Goal: Find specific page/section: Find specific page/section

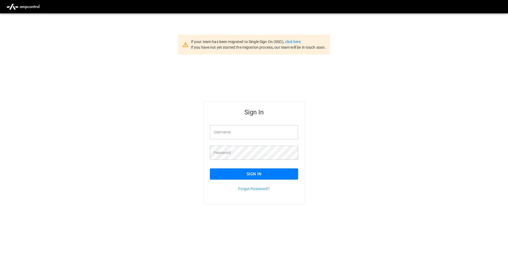
type input "**********"
click at [293, 40] on link "click here." at bounding box center [293, 42] width 17 height 4
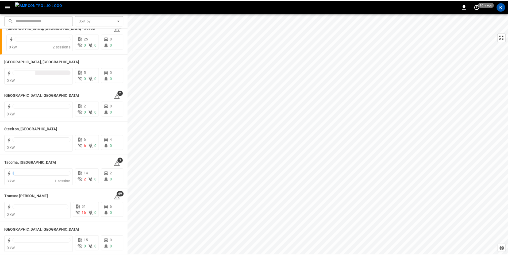
scroll to position [668, 0]
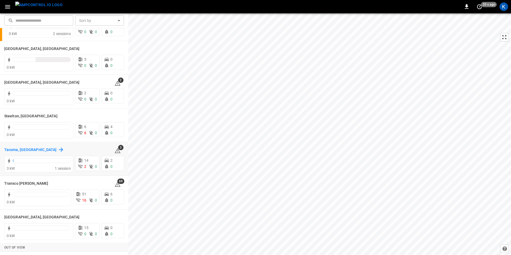
click at [20, 150] on h6 "Tacoma, [GEOGRAPHIC_DATA]" at bounding box center [30, 150] width 52 height 6
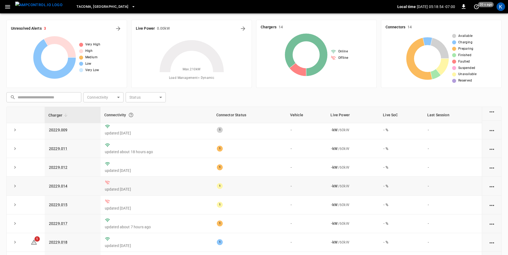
scroll to position [104, 0]
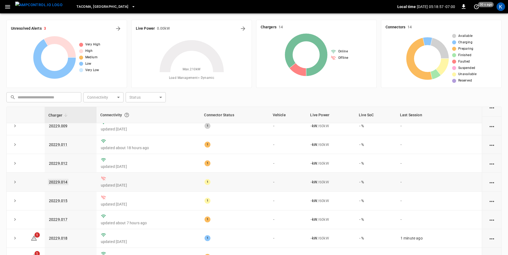
click at [60, 179] on link "20229.014" at bounding box center [58, 182] width 21 height 6
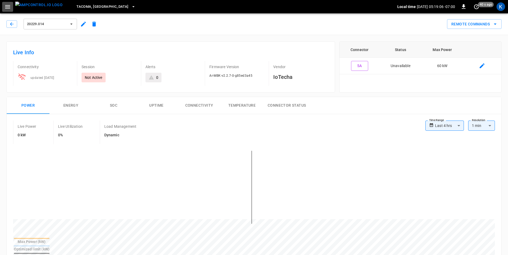
click at [7, 5] on icon "button" at bounding box center [7, 6] width 7 height 7
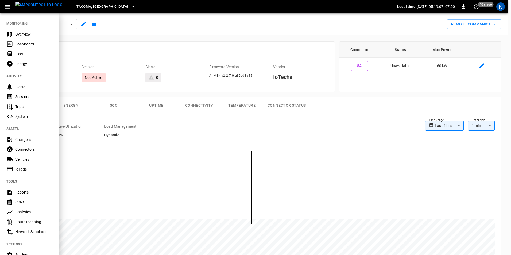
click at [28, 35] on div "Overview" at bounding box center [33, 34] width 37 height 5
